Goal: Information Seeking & Learning: Check status

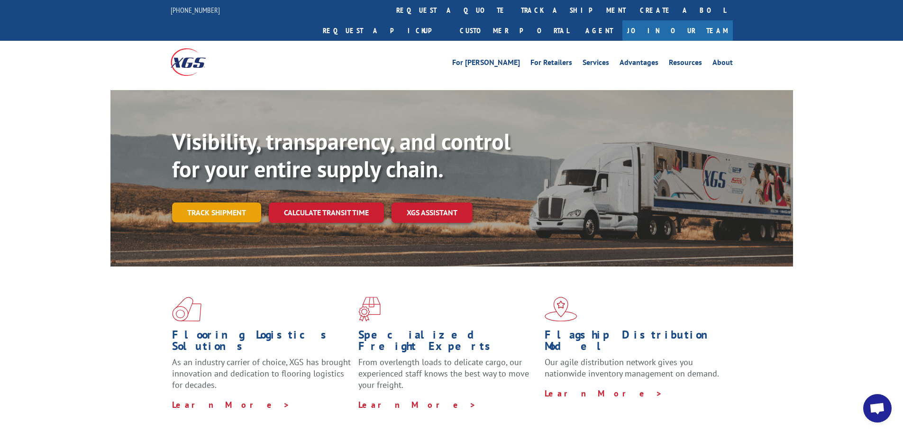
click at [213, 202] on link "Track shipment" at bounding box center [216, 212] width 89 height 20
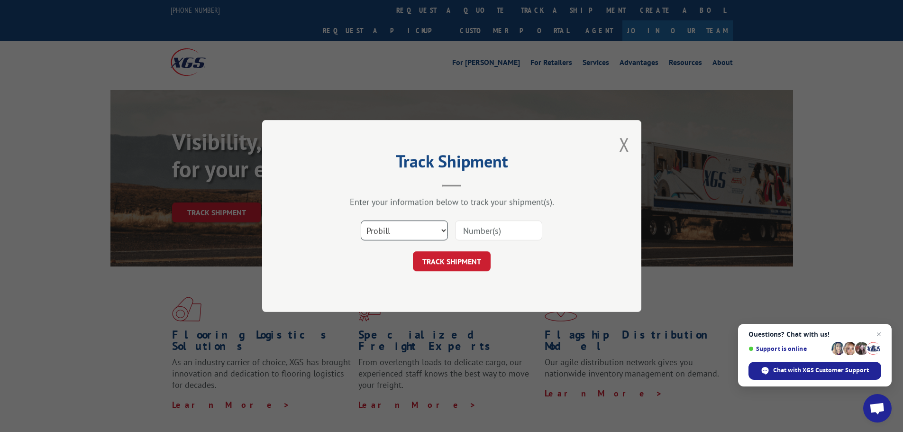
click at [445, 229] on select "Select category... Probill BOL PO" at bounding box center [404, 230] width 87 height 20
select select "bol"
click at [361, 220] on select "Select category... Probill BOL PO" at bounding box center [404, 230] width 87 height 20
click at [502, 230] on input at bounding box center [498, 230] width 87 height 20
type input "2872138"
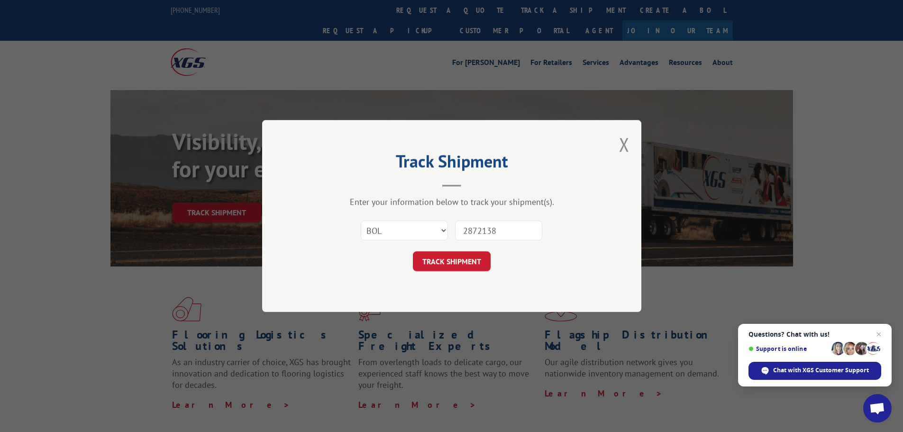
click at [461, 250] on form "Select category... Probill BOL PO 2872138 TRACK SHIPMENT" at bounding box center [451, 243] width 284 height 56
click at [461, 264] on button "TRACK SHIPMENT" at bounding box center [452, 261] width 78 height 20
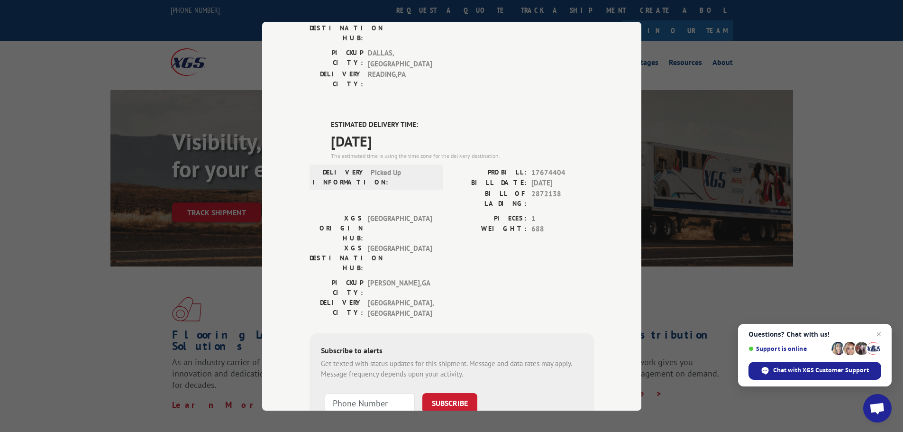
scroll to position [193, 0]
